Goal: Information Seeking & Learning: Learn about a topic

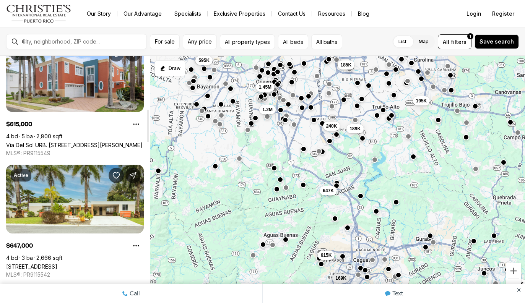
scroll to position [414, 0]
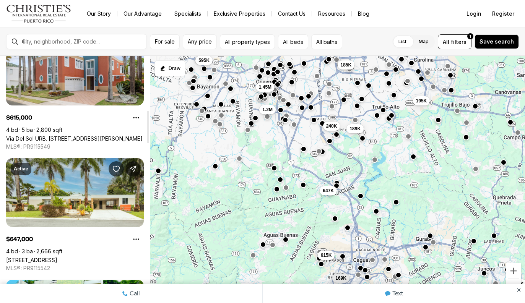
click at [57, 257] on link "8 YAGUEZ, AGUAS BUENAS PR, 00703" at bounding box center [31, 260] width 51 height 7
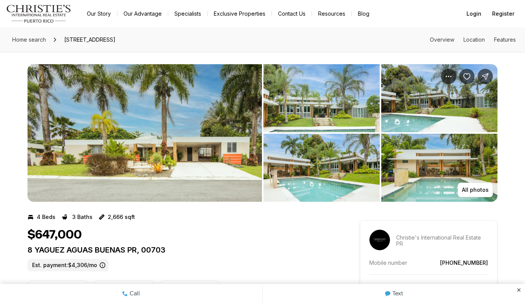
click at [474, 179] on img "View image gallery" at bounding box center [439, 168] width 116 height 68
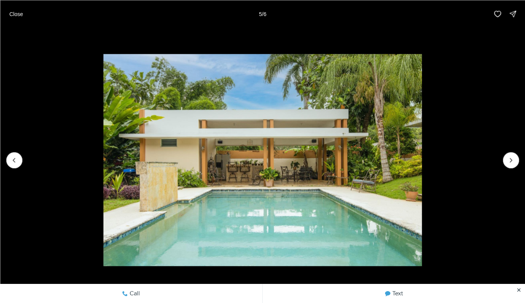
click at [510, 162] on icon "Next slide" at bounding box center [511, 160] width 8 height 8
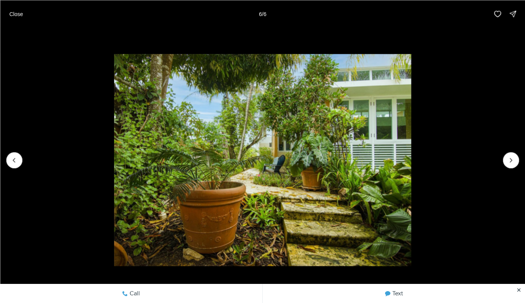
click at [412, 161] on img "6 of 6" at bounding box center [263, 160] width 298 height 212
click at [412, 158] on img "6 of 6" at bounding box center [263, 160] width 298 height 212
click at [14, 161] on icon "Previous slide" at bounding box center [14, 160] width 8 height 8
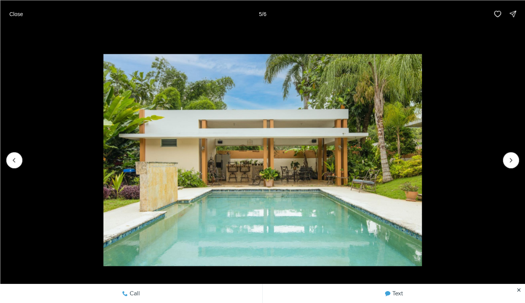
click at [10, 163] on icon "Previous slide" at bounding box center [14, 160] width 8 height 8
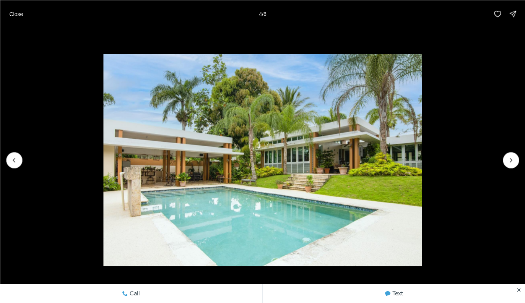
click at [14, 168] on button "Previous slide" at bounding box center [14, 160] width 16 height 16
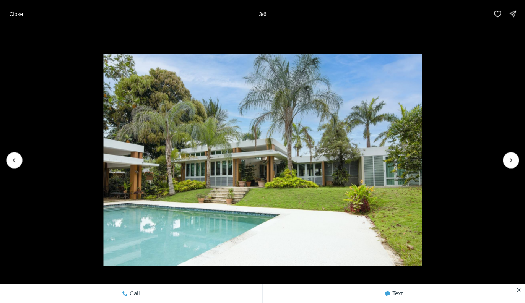
click at [103, 169] on img "3 of 6" at bounding box center [262, 160] width 319 height 212
click at [14, 163] on icon "Previous slide" at bounding box center [14, 160] width 8 height 8
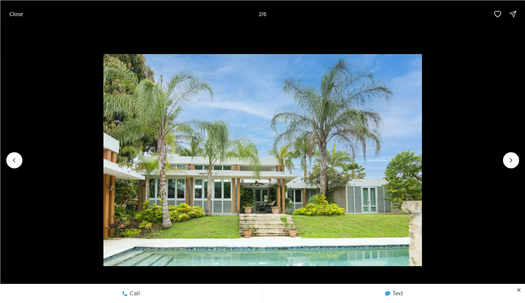
click at [13, 163] on icon "Previous slide" at bounding box center [14, 160] width 8 height 8
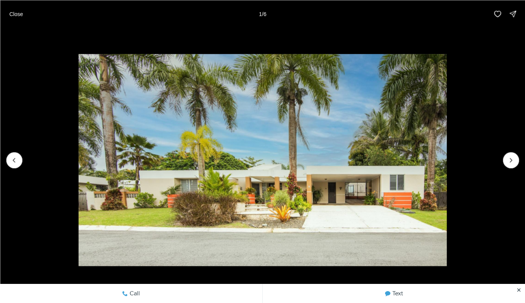
click at [12, 165] on div at bounding box center [14, 160] width 16 height 16
click at [19, 160] on div at bounding box center [14, 160] width 16 height 16
click at [14, 9] on button "Close" at bounding box center [16, 13] width 23 height 15
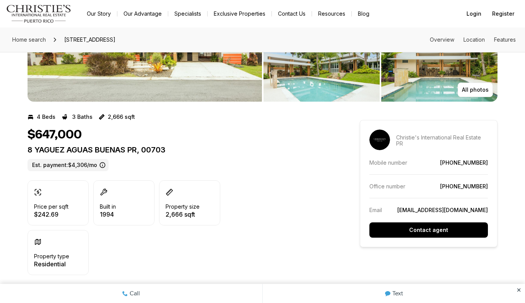
scroll to position [99, 0]
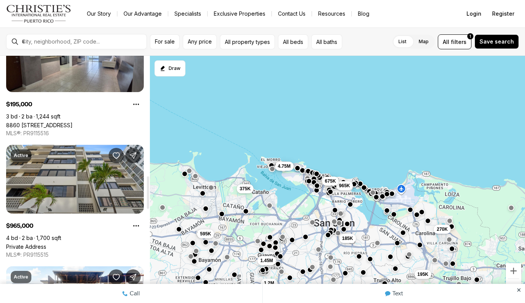
scroll to position [914, 0]
click at [46, 243] on link "Private Address" at bounding box center [26, 246] width 40 height 7
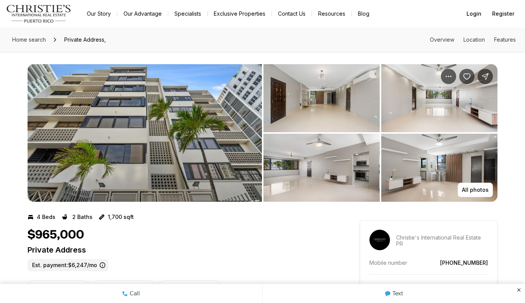
click at [478, 191] on p "All photos" at bounding box center [475, 190] width 27 height 6
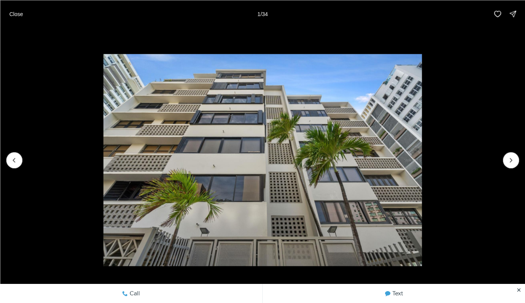
click at [513, 162] on icon "Next slide" at bounding box center [511, 160] width 8 height 8
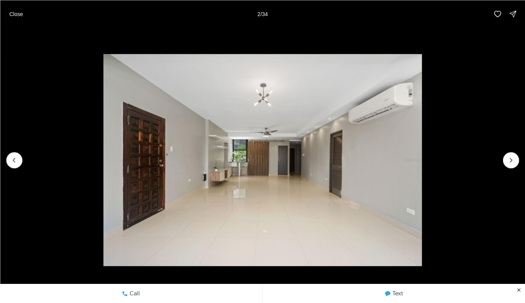
click at [513, 163] on icon "Next slide" at bounding box center [511, 160] width 8 height 8
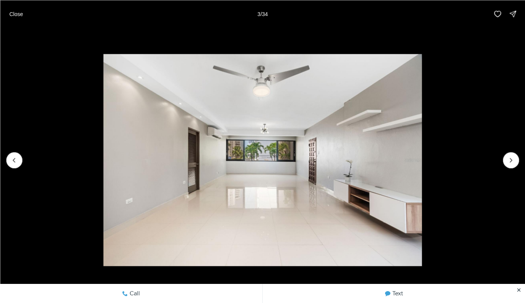
click at [505, 164] on button "Next slide" at bounding box center [511, 160] width 16 height 16
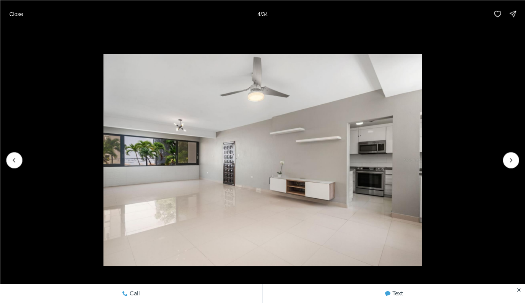
click at [422, 162] on img "4 of 34" at bounding box center [262, 160] width 319 height 212
click at [508, 161] on icon "Next slide" at bounding box center [511, 160] width 8 height 8
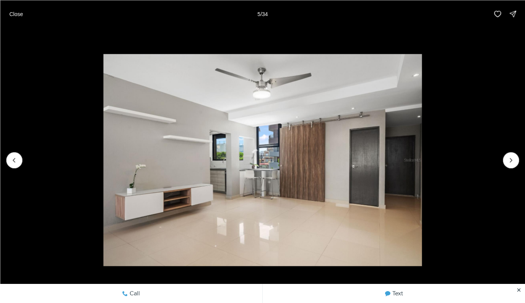
click at [507, 164] on icon "Next slide" at bounding box center [511, 160] width 8 height 8
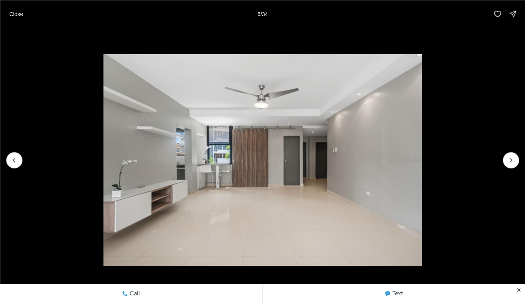
click at [508, 165] on button "Next slide" at bounding box center [511, 160] width 16 height 16
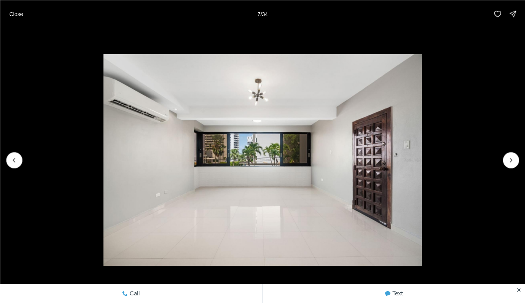
click at [422, 162] on img "7 of 34" at bounding box center [262, 160] width 319 height 212
click at [506, 161] on button "Next slide" at bounding box center [511, 160] width 16 height 16
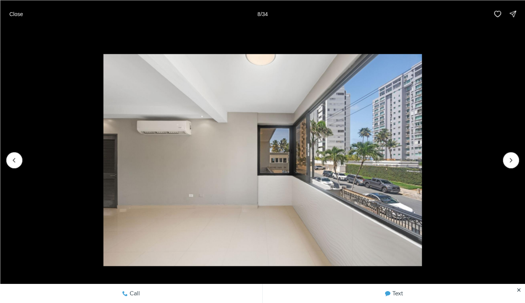
click at [507, 163] on icon "Next slide" at bounding box center [511, 160] width 8 height 8
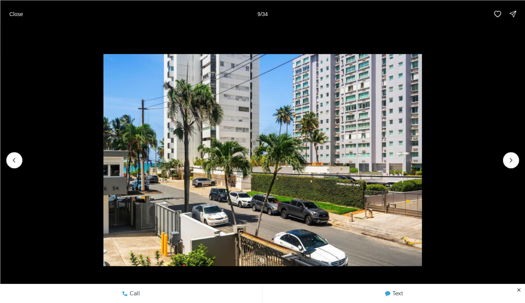
click at [509, 163] on icon "Next slide" at bounding box center [511, 160] width 8 height 8
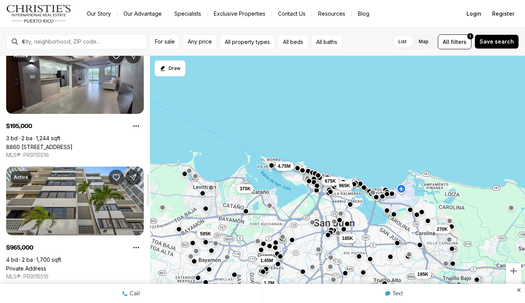
scroll to position [892, 0]
click at [249, 40] on button "All property types" at bounding box center [247, 41] width 55 height 15
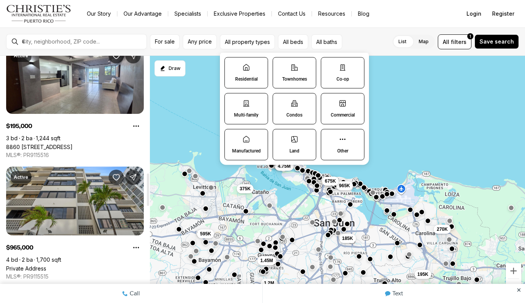
click at [298, 113] on p "Condos" at bounding box center [295, 115] width 16 height 6
click at [281, 101] on button "Condos" at bounding box center [277, 98] width 8 height 8
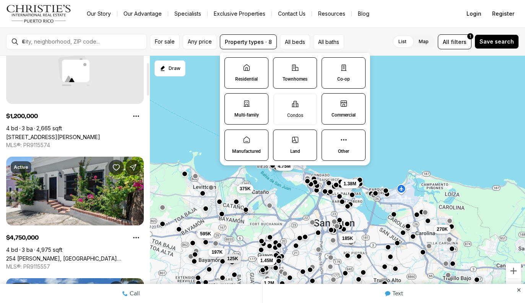
scroll to position [52, 0]
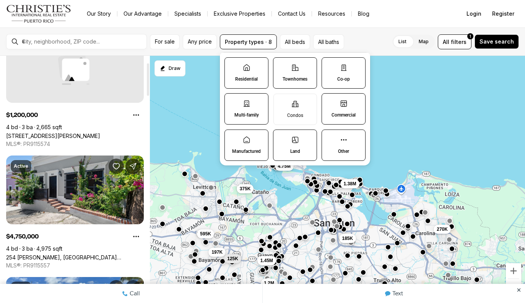
click at [52, 256] on link "254 [PERSON_NAME], [GEOGRAPHIC_DATA][PERSON_NAME], 00901" at bounding box center [75, 257] width 138 height 7
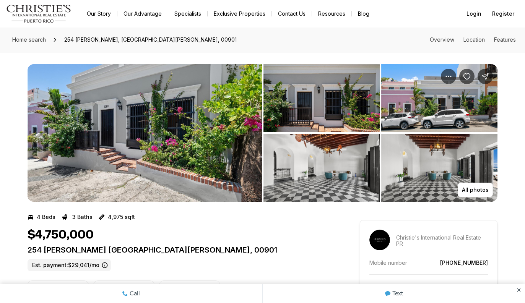
click at [475, 192] on p "All photos" at bounding box center [475, 190] width 27 height 6
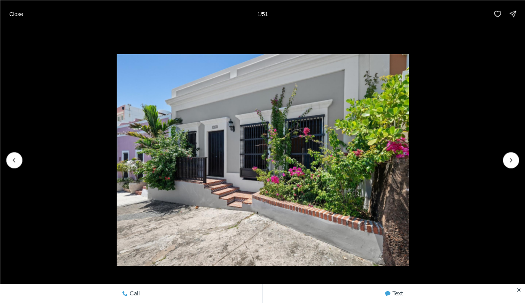
click at [508, 158] on icon "Next slide" at bounding box center [511, 160] width 8 height 8
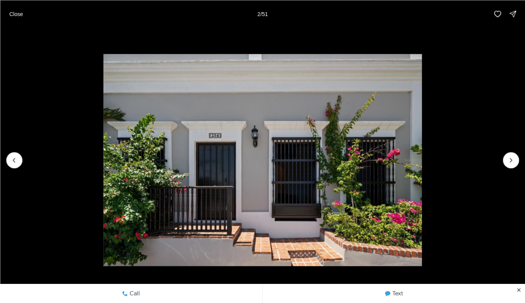
click at [509, 162] on icon "Next slide" at bounding box center [511, 160] width 8 height 8
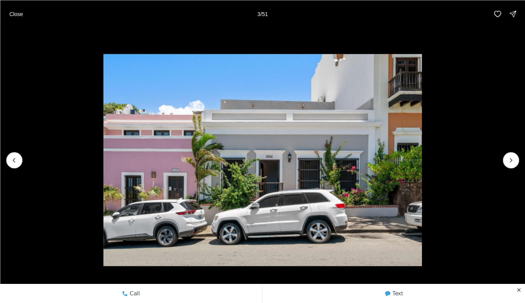
click at [513, 158] on icon "Next slide" at bounding box center [511, 160] width 8 height 8
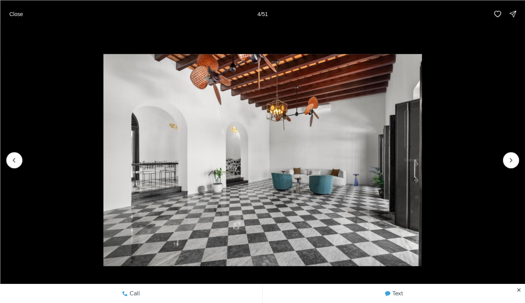
click at [422, 162] on img "4 of 51" at bounding box center [262, 160] width 319 height 212
click at [512, 161] on icon "Next slide" at bounding box center [511, 160] width 8 height 8
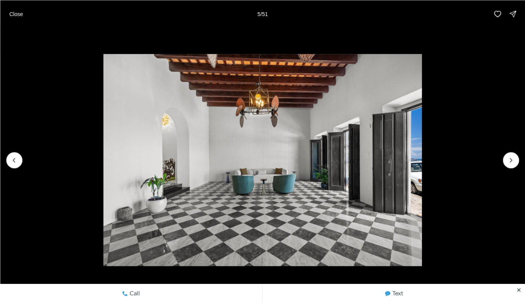
click at [508, 163] on icon "Next slide" at bounding box center [511, 160] width 8 height 8
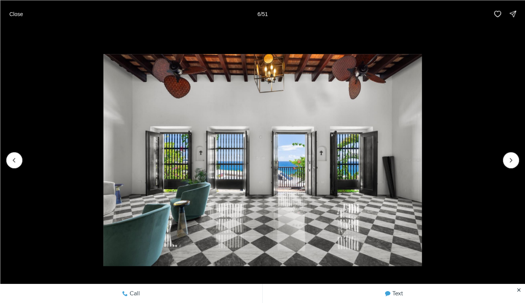
click at [514, 161] on icon "Next slide" at bounding box center [511, 160] width 8 height 8
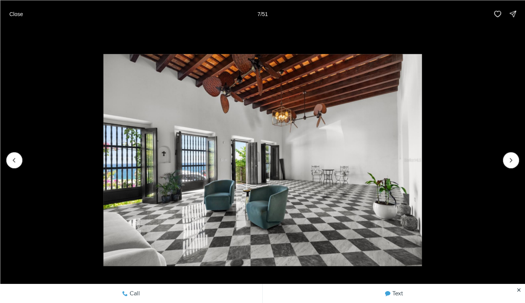
click at [514, 161] on icon "Next slide" at bounding box center [511, 160] width 8 height 8
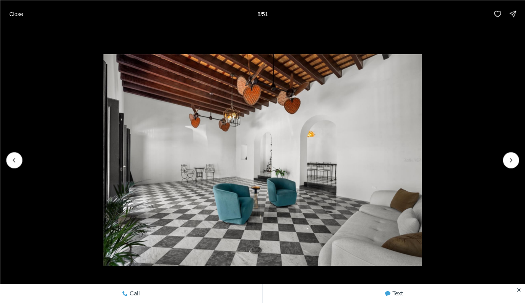
click at [513, 162] on icon "Next slide" at bounding box center [511, 160] width 8 height 8
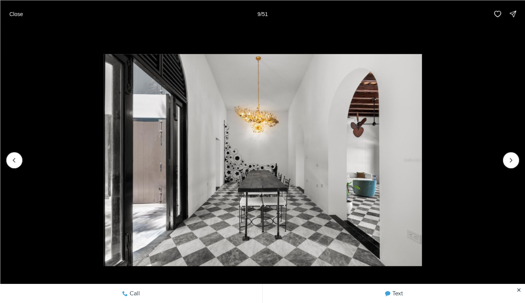
click at [514, 160] on icon "Next slide" at bounding box center [511, 160] width 8 height 8
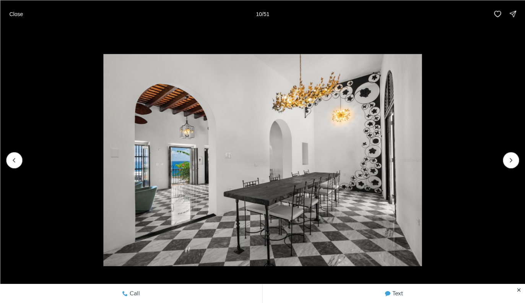
click at [510, 160] on icon "Next slide" at bounding box center [511, 160] width 8 height 8
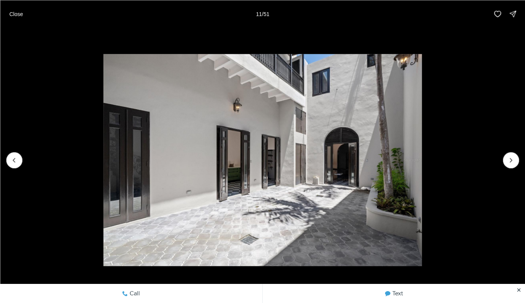
click at [512, 161] on icon "Next slide" at bounding box center [511, 160] width 8 height 8
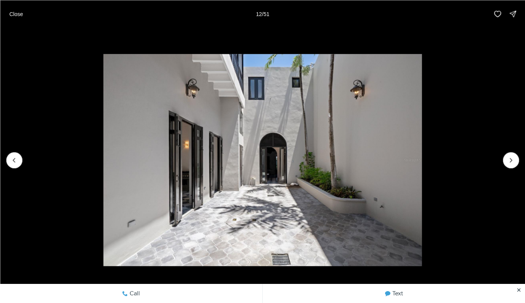
click at [514, 156] on button "Next slide" at bounding box center [511, 160] width 16 height 16
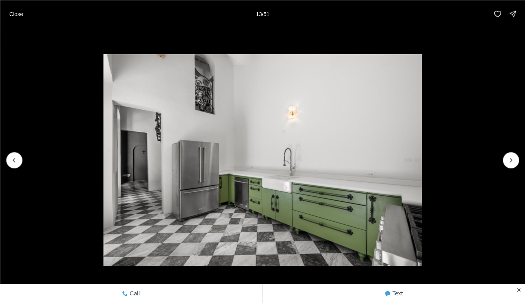
click at [512, 162] on icon "Next slide" at bounding box center [511, 160] width 8 height 8
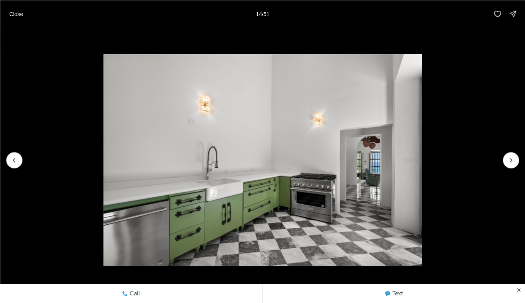
click at [511, 161] on icon "Next slide" at bounding box center [511, 160] width 2 height 4
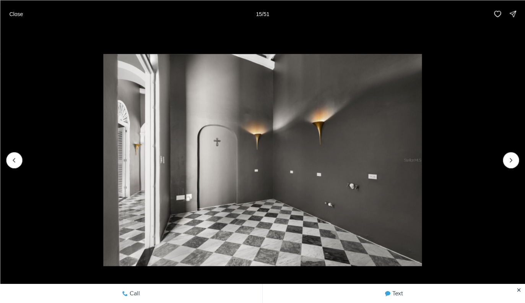
click at [513, 157] on icon "Next slide" at bounding box center [511, 160] width 8 height 8
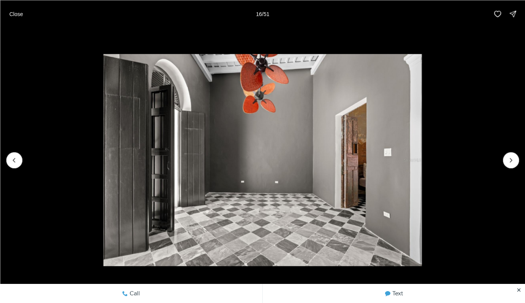
click at [510, 158] on icon "Next slide" at bounding box center [511, 160] width 2 height 4
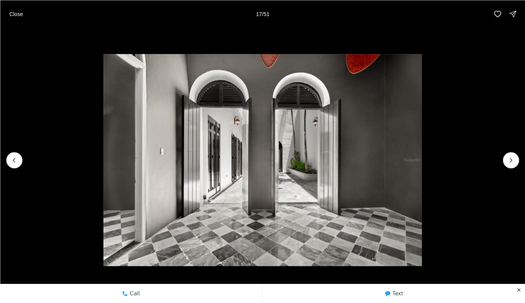
click at [514, 160] on icon "Next slide" at bounding box center [511, 160] width 8 height 8
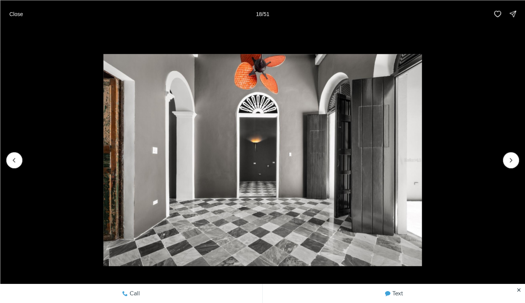
click at [515, 160] on icon "Next slide" at bounding box center [511, 160] width 8 height 8
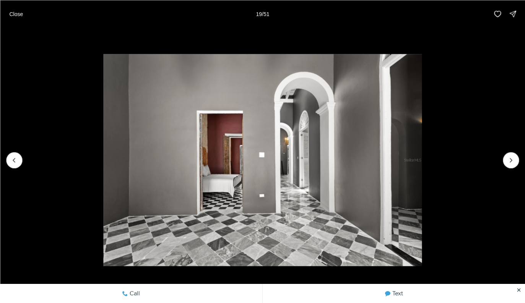
click at [508, 161] on icon "Next slide" at bounding box center [511, 160] width 8 height 8
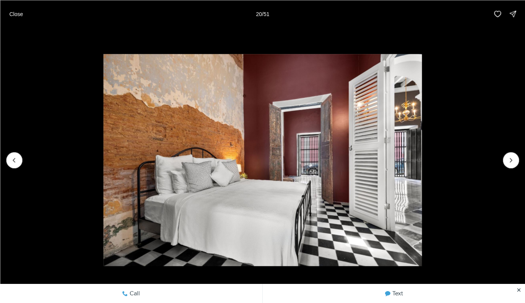
click at [507, 161] on icon "Next slide" at bounding box center [511, 160] width 8 height 8
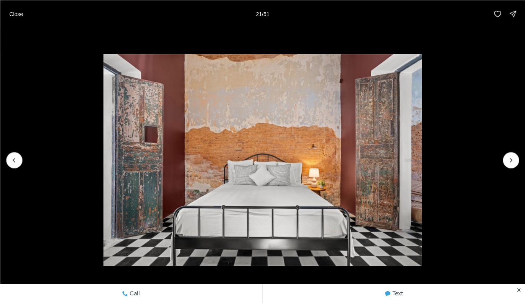
click at [512, 158] on icon "Next slide" at bounding box center [511, 160] width 8 height 8
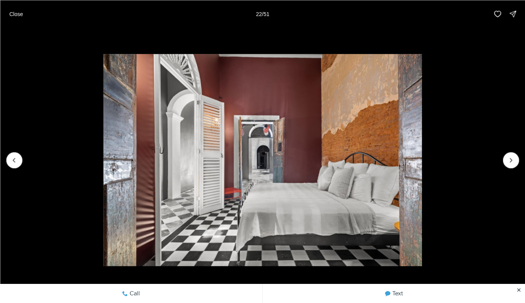
click at [507, 160] on icon "Next slide" at bounding box center [511, 160] width 8 height 8
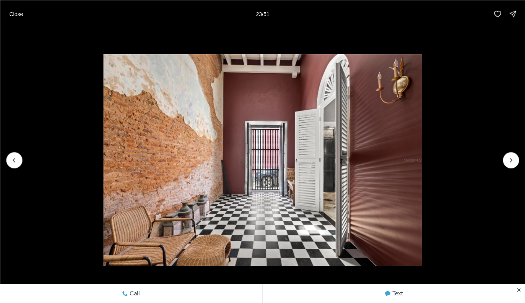
click at [507, 158] on icon "Next slide" at bounding box center [511, 160] width 8 height 8
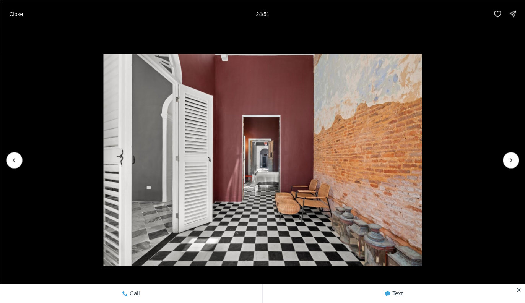
click at [512, 157] on icon "Next slide" at bounding box center [511, 160] width 8 height 8
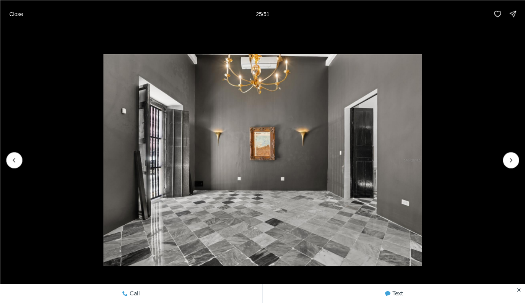
click at [510, 163] on icon "Next slide" at bounding box center [511, 160] width 8 height 8
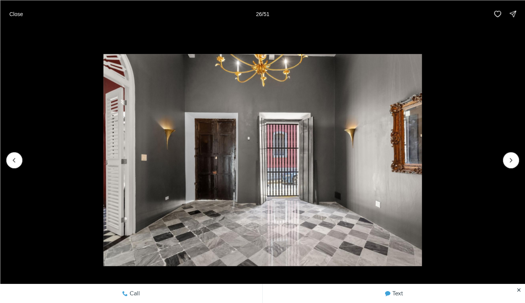
click at [508, 163] on icon "Next slide" at bounding box center [511, 160] width 8 height 8
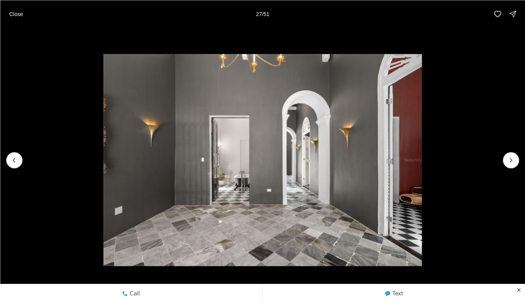
click at [508, 162] on icon "Next slide" at bounding box center [511, 160] width 8 height 8
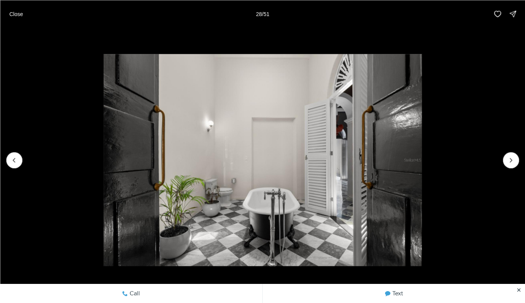
click at [505, 163] on button "Next slide" at bounding box center [511, 160] width 16 height 16
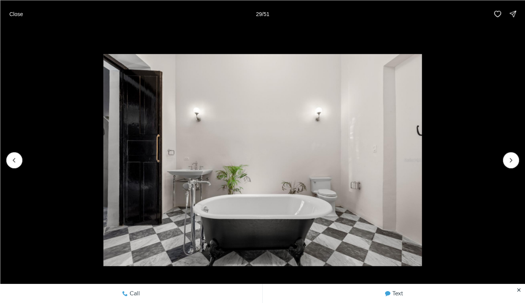
click at [503, 161] on button "Next slide" at bounding box center [511, 160] width 16 height 16
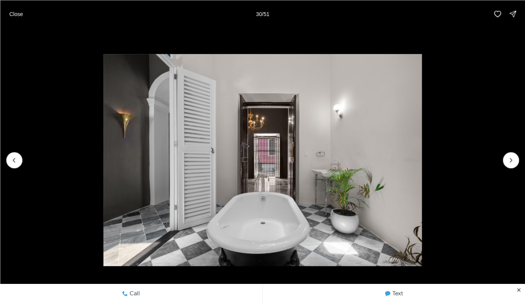
click at [510, 162] on icon "Next slide" at bounding box center [511, 160] width 8 height 8
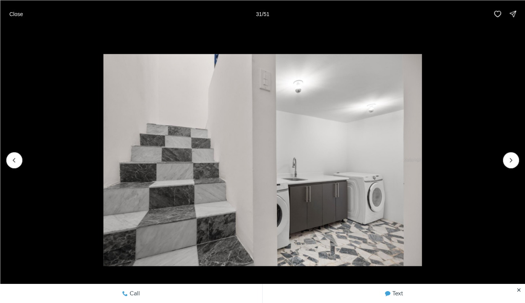
click at [513, 161] on icon "Next slide" at bounding box center [511, 160] width 8 height 8
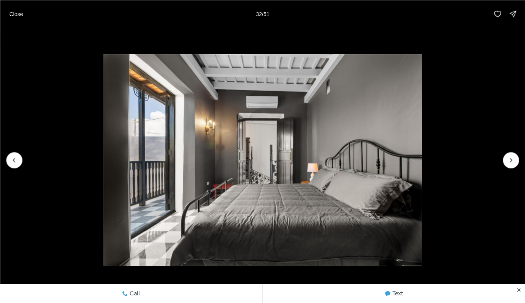
click at [512, 162] on icon "Next slide" at bounding box center [511, 160] width 8 height 8
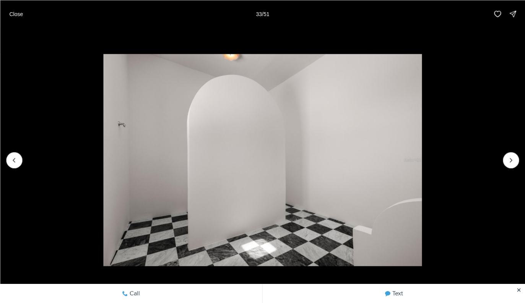
click at [512, 161] on icon "Next slide" at bounding box center [511, 160] width 8 height 8
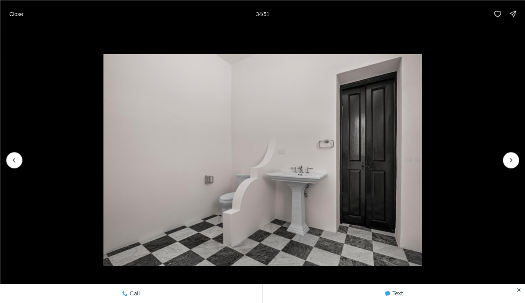
click at [514, 158] on icon "Next slide" at bounding box center [511, 160] width 8 height 8
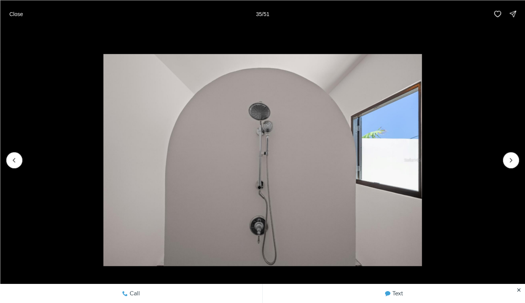
click at [510, 160] on icon "Next slide" at bounding box center [511, 160] width 8 height 8
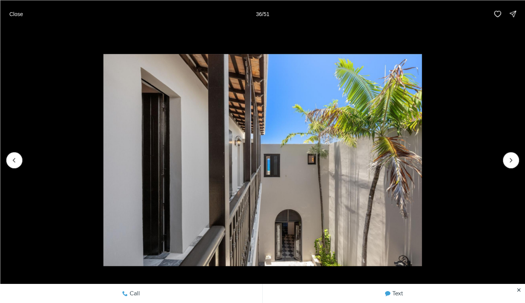
click at [514, 157] on icon "Next slide" at bounding box center [511, 160] width 8 height 8
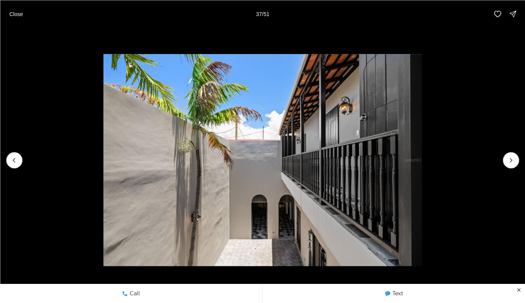
click at [422, 153] on img "37 of 51" at bounding box center [262, 160] width 319 height 212
click at [514, 162] on icon "Next slide" at bounding box center [511, 160] width 8 height 8
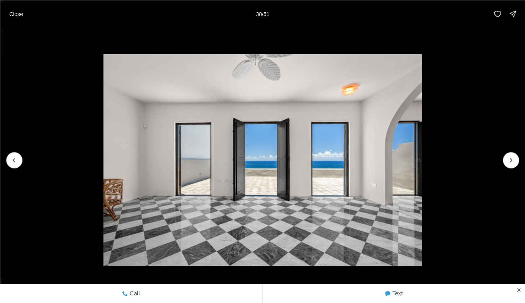
click at [514, 157] on icon "Next slide" at bounding box center [511, 160] width 8 height 8
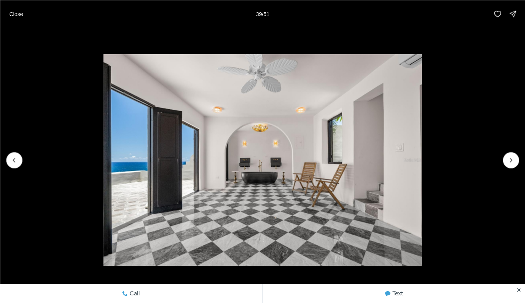
click at [513, 158] on icon "Next slide" at bounding box center [511, 160] width 8 height 8
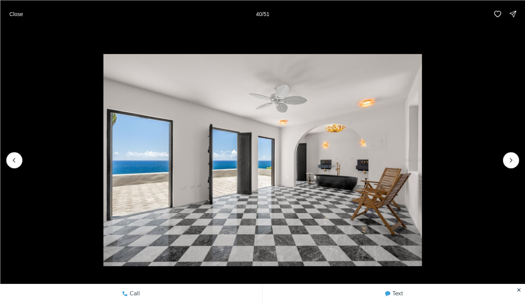
click at [513, 155] on button "Next slide" at bounding box center [511, 160] width 16 height 16
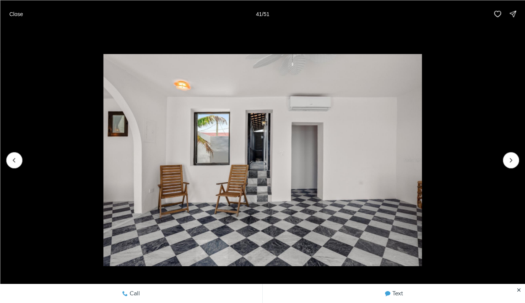
click at [516, 154] on button "Next slide" at bounding box center [511, 160] width 16 height 16
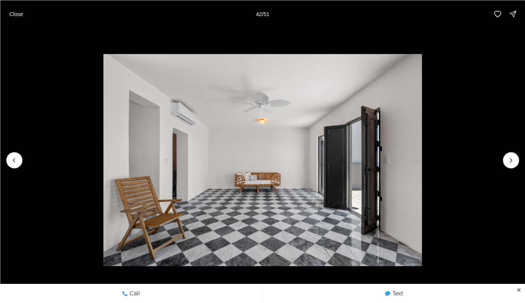
click at [514, 158] on icon "Next slide" at bounding box center [511, 160] width 8 height 8
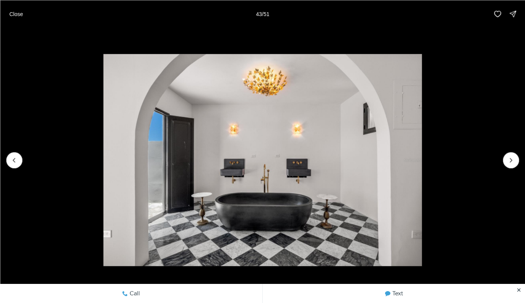
click at [512, 158] on icon "Next slide" at bounding box center [511, 160] width 8 height 8
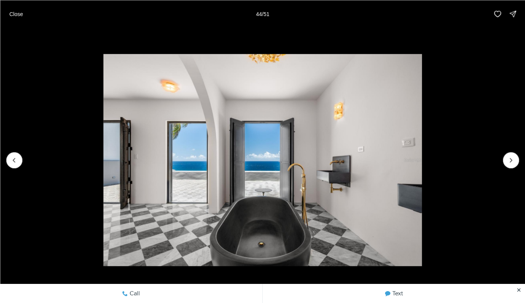
click at [515, 157] on button "Next slide" at bounding box center [511, 160] width 16 height 16
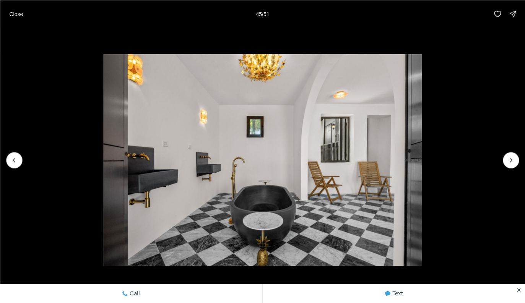
click at [422, 155] on img "45 of 51" at bounding box center [262, 160] width 319 height 212
click at [509, 164] on icon "Next slide" at bounding box center [511, 160] width 8 height 8
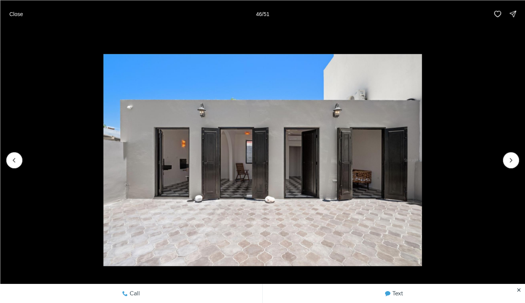
click at [510, 164] on icon "Next slide" at bounding box center [511, 160] width 8 height 8
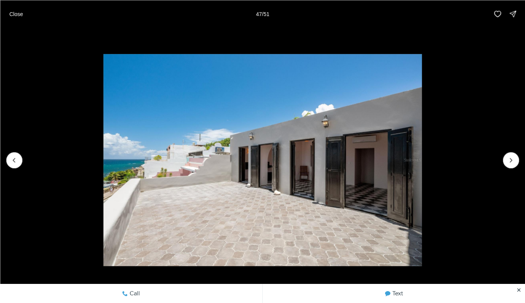
click at [514, 158] on icon "Next slide" at bounding box center [511, 160] width 8 height 8
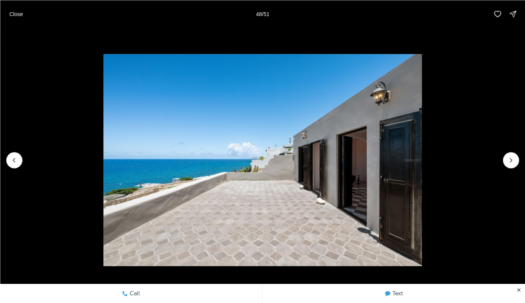
click at [513, 158] on icon "Next slide" at bounding box center [511, 160] width 8 height 8
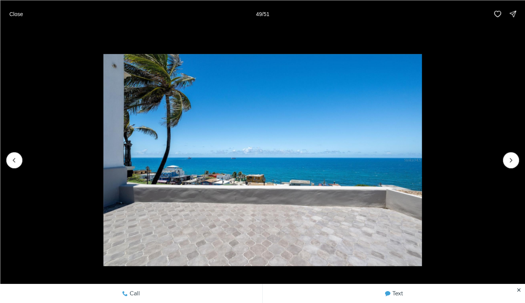
click at [511, 159] on icon "Next slide" at bounding box center [511, 160] width 8 height 8
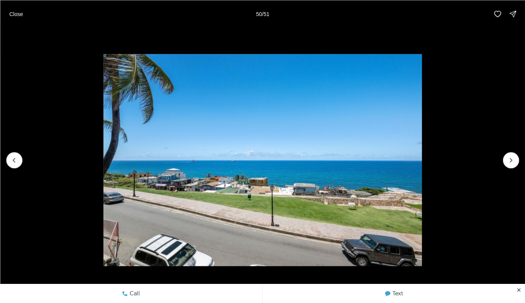
click at [507, 161] on icon "Next slide" at bounding box center [511, 160] width 8 height 8
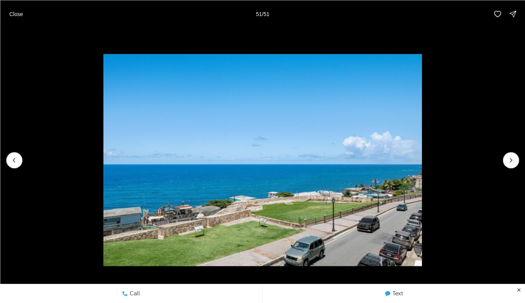
click at [17, 13] on p "Close" at bounding box center [16, 14] width 14 height 6
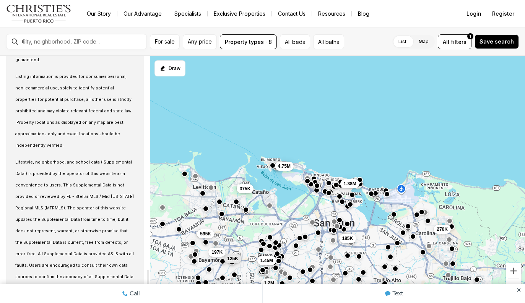
scroll to position [1628, 0]
